Goal: Transaction & Acquisition: Book appointment/travel/reservation

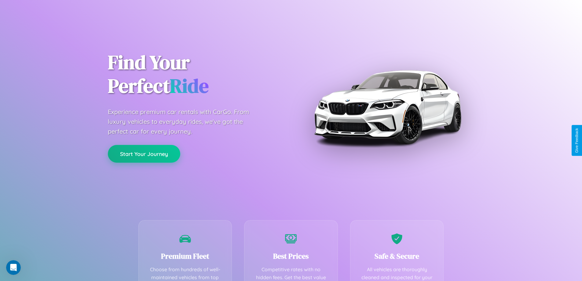
click at [144, 154] on button "Start Your Journey" at bounding box center [144, 154] width 72 height 18
click at [144, 153] on button "Start Your Journey" at bounding box center [144, 154] width 72 height 18
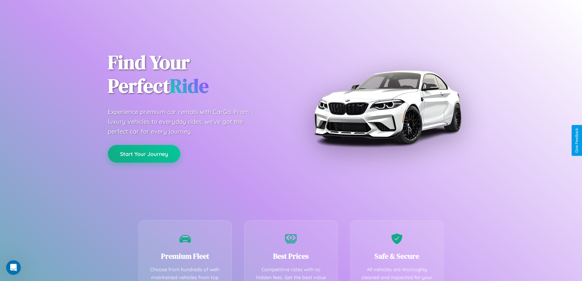
click at [144, 153] on button "Start Your Journey" at bounding box center [144, 154] width 72 height 18
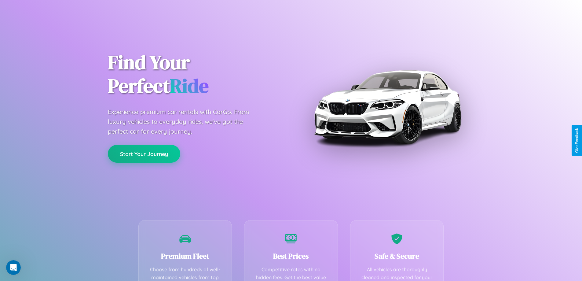
click at [144, 153] on button "Start Your Journey" at bounding box center [144, 154] width 72 height 18
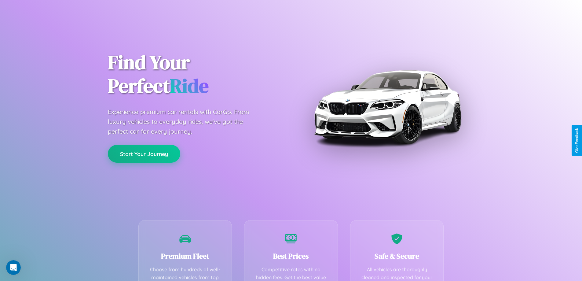
click at [144, 153] on button "Start Your Journey" at bounding box center [144, 154] width 72 height 18
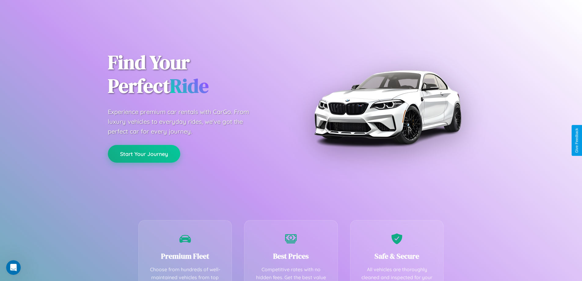
click at [144, 153] on button "Start Your Journey" at bounding box center [144, 154] width 72 height 18
